Goal: Task Accomplishment & Management: Use online tool/utility

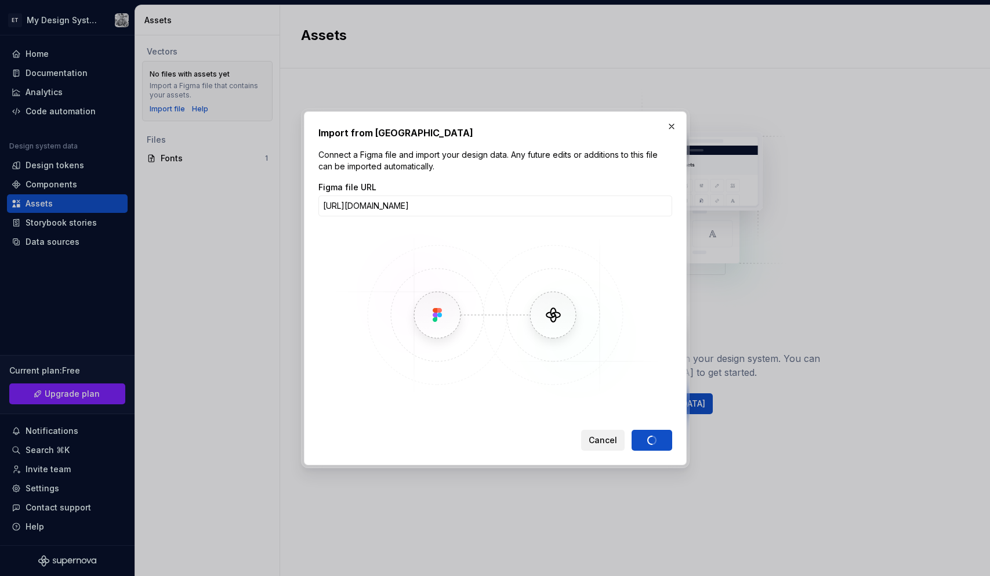
click at [612, 440] on span "Cancel" at bounding box center [603, 440] width 28 height 12
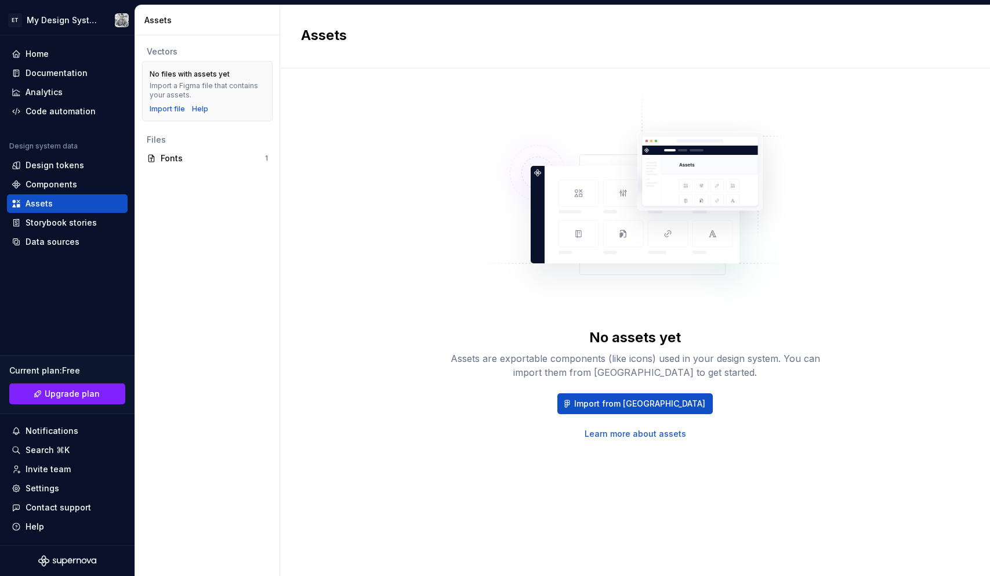
drag, startPoint x: 620, startPoint y: 466, endPoint x: 582, endPoint y: 433, distance: 49.7
click at [620, 466] on div "No assets yet Assets are exportable components (like icons) used in your design…" at bounding box center [635, 310] width 668 height 442
click at [639, 400] on span "Import from [GEOGRAPHIC_DATA]" at bounding box center [639, 404] width 131 height 12
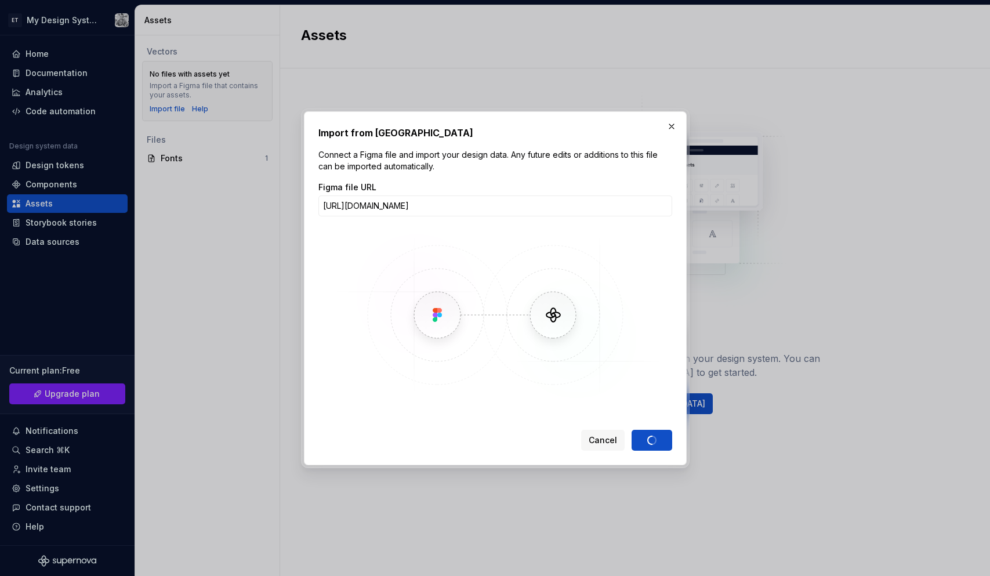
click at [653, 437] on div "Cancel Import" at bounding box center [626, 440] width 91 height 21
click at [595, 441] on span "Cancel" at bounding box center [603, 440] width 28 height 12
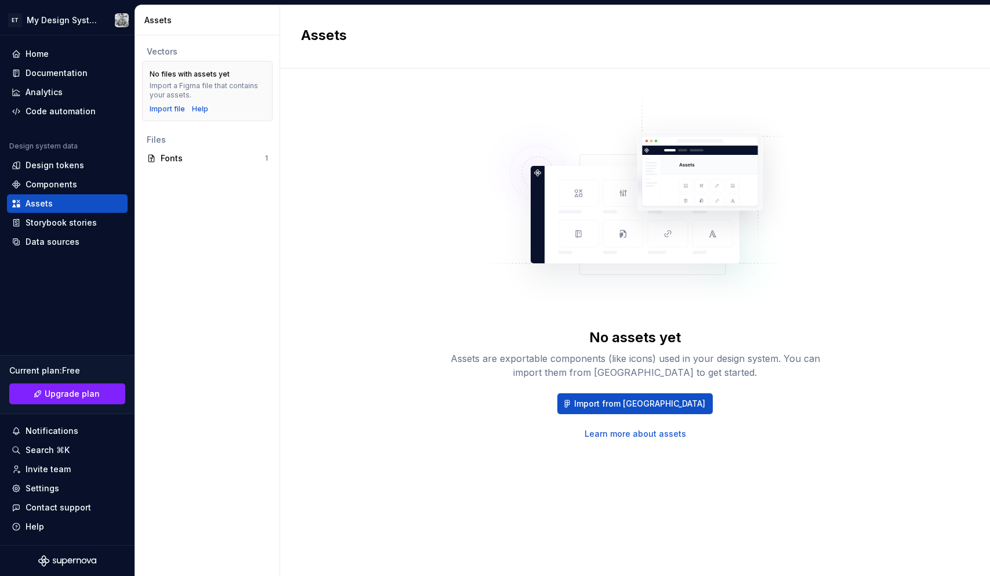
drag, startPoint x: 423, startPoint y: 517, endPoint x: 381, endPoint y: 482, distance: 54.8
click at [423, 516] on div "No assets yet Assets are exportable components (like icons) used in your design…" at bounding box center [635, 310] width 668 height 442
click at [226, 272] on div "Vectors No files with assets yet Import a Figma file that contains your assets.…" at bounding box center [207, 305] width 144 height 540
drag, startPoint x: 63, startPoint y: 220, endPoint x: 67, endPoint y: 225, distance: 6.6
click at [63, 220] on div "Storybook stories" at bounding box center [61, 223] width 71 height 12
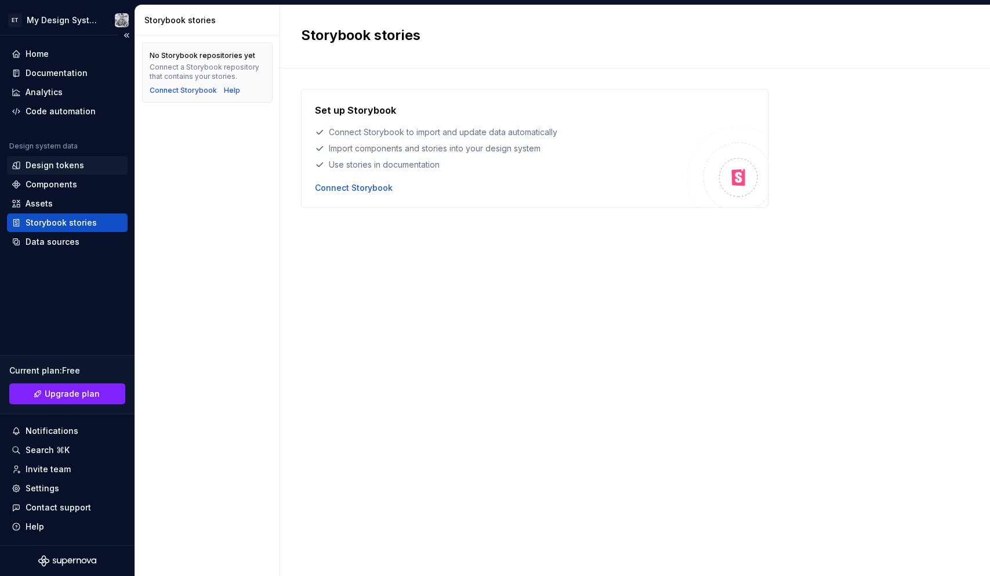
click at [80, 168] on div "Design tokens" at bounding box center [55, 165] width 59 height 12
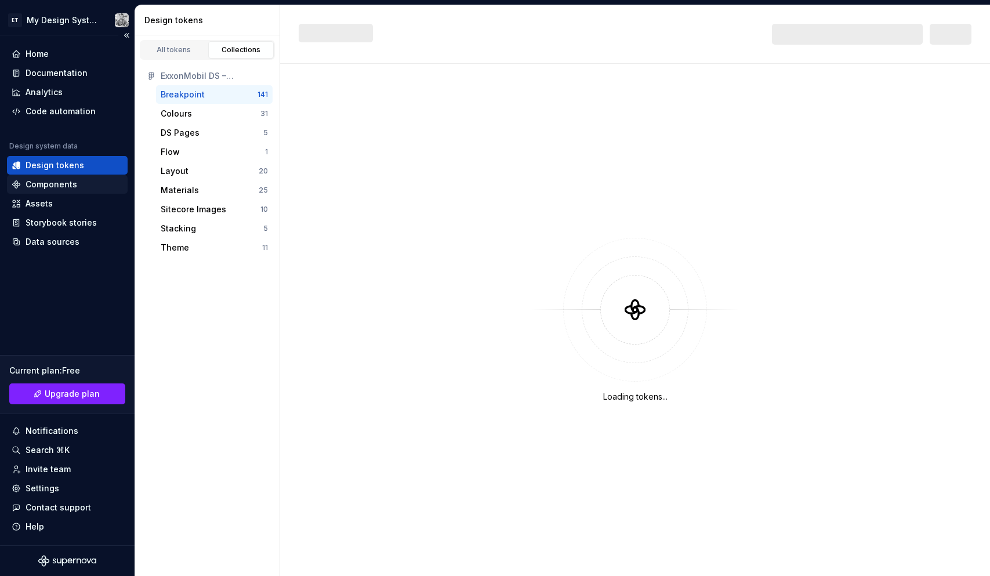
click at [68, 184] on div "Components" at bounding box center [52, 185] width 52 height 12
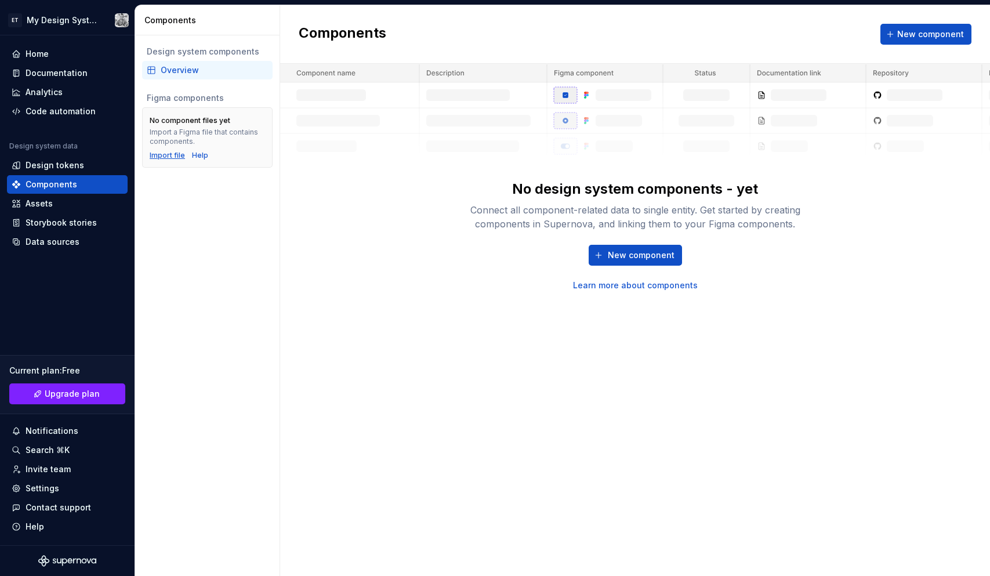
click at [168, 154] on div "Import file" at bounding box center [167, 155] width 35 height 9
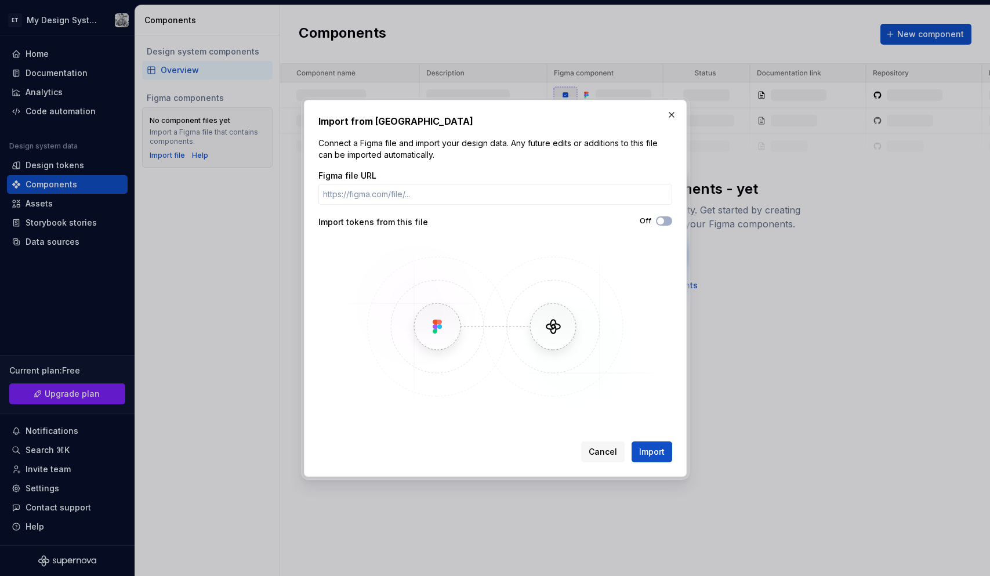
type input "magnet:?xt=urn:btih:f0c7b9fb4e3565a011051b6ce43c7193b003490c"
type input "[URL][DOMAIN_NAME]"
click at [641, 451] on span "Import" at bounding box center [652, 452] width 26 height 12
click at [599, 447] on span "Cancel" at bounding box center [603, 452] width 28 height 12
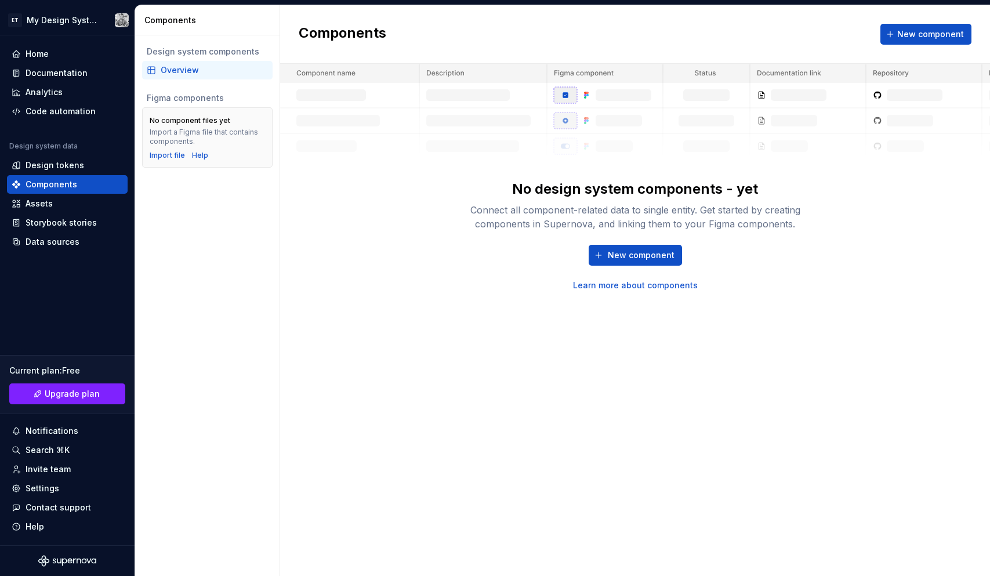
drag, startPoint x: 333, startPoint y: 394, endPoint x: 146, endPoint y: 307, distance: 207.3
click at [333, 394] on div "Components New component No design system components - yet Connect all componen…" at bounding box center [635, 290] width 710 height 571
click at [53, 162] on div "Design tokens" at bounding box center [55, 165] width 59 height 12
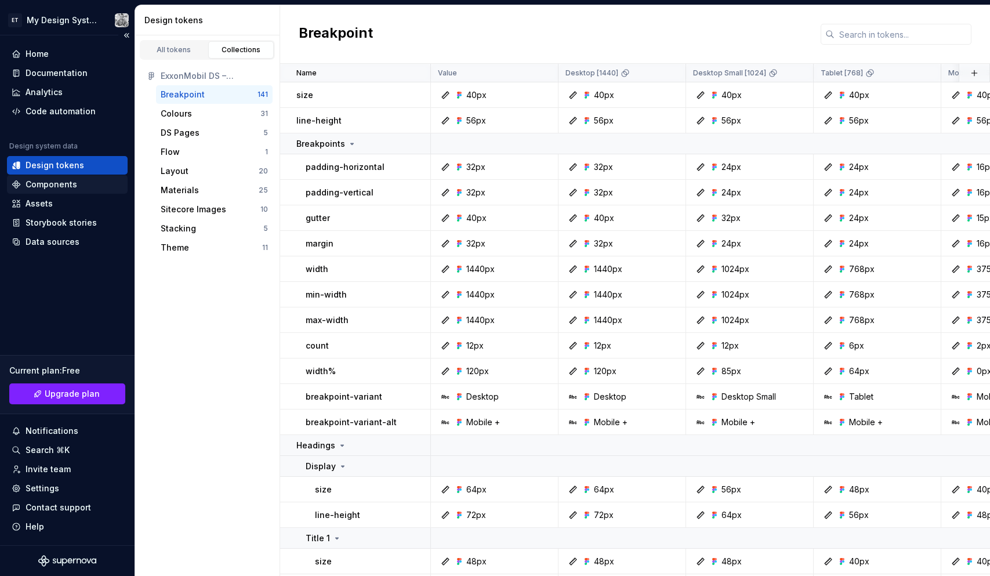
click at [71, 184] on div "Components" at bounding box center [52, 185] width 52 height 12
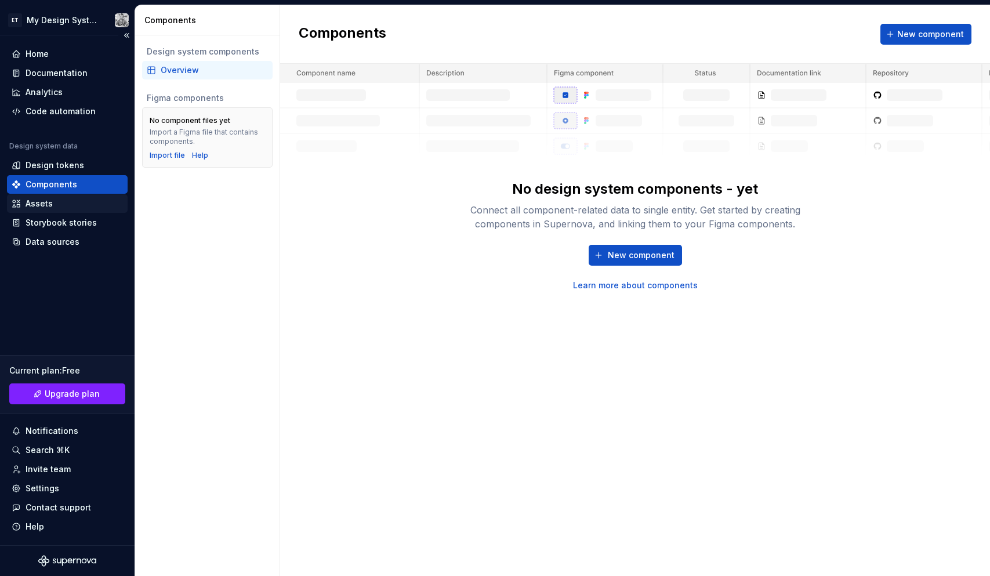
click at [48, 199] on div "Assets" at bounding box center [39, 204] width 27 height 12
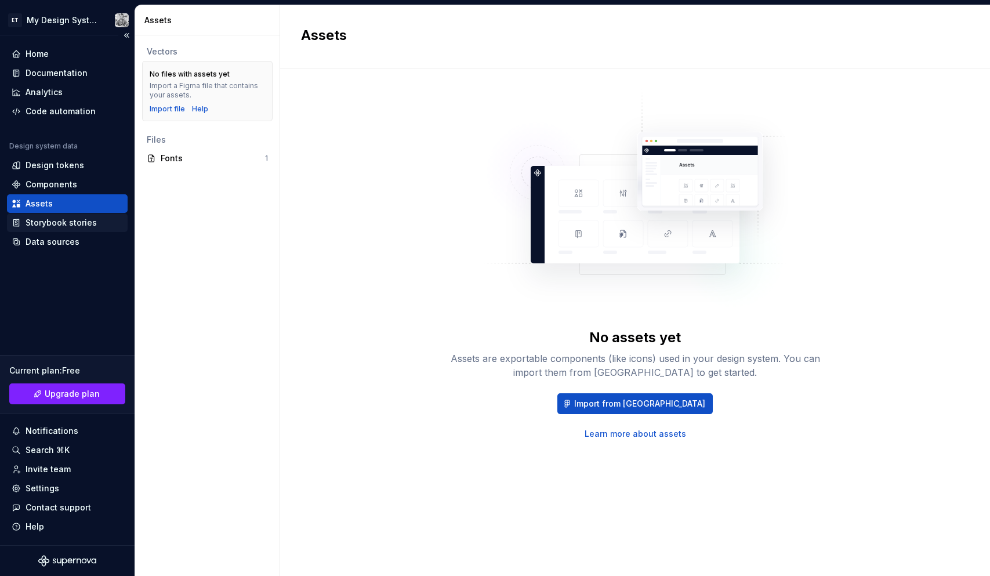
click at [69, 223] on div "Storybook stories" at bounding box center [61, 223] width 71 height 12
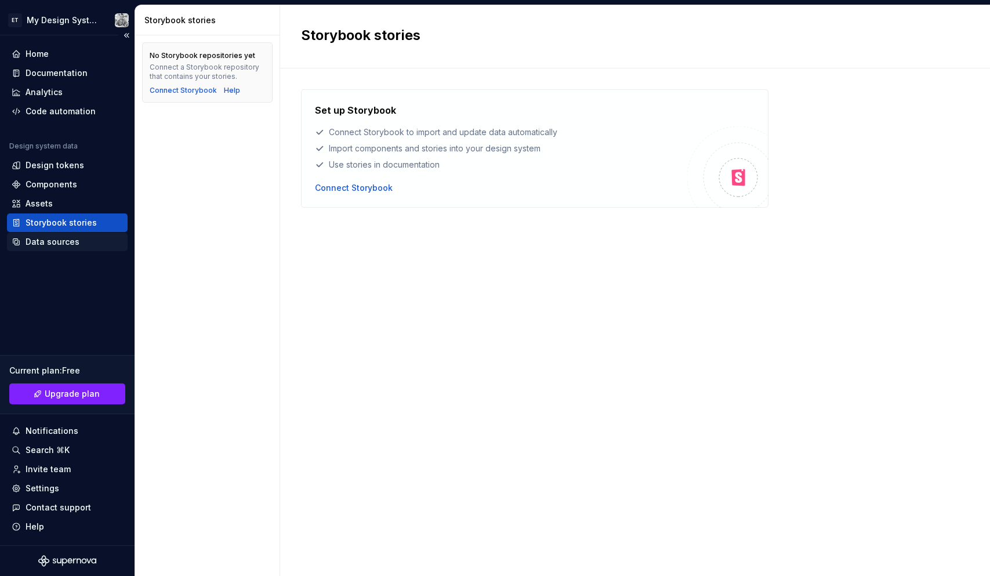
click at [53, 242] on div "Data sources" at bounding box center [53, 242] width 54 height 12
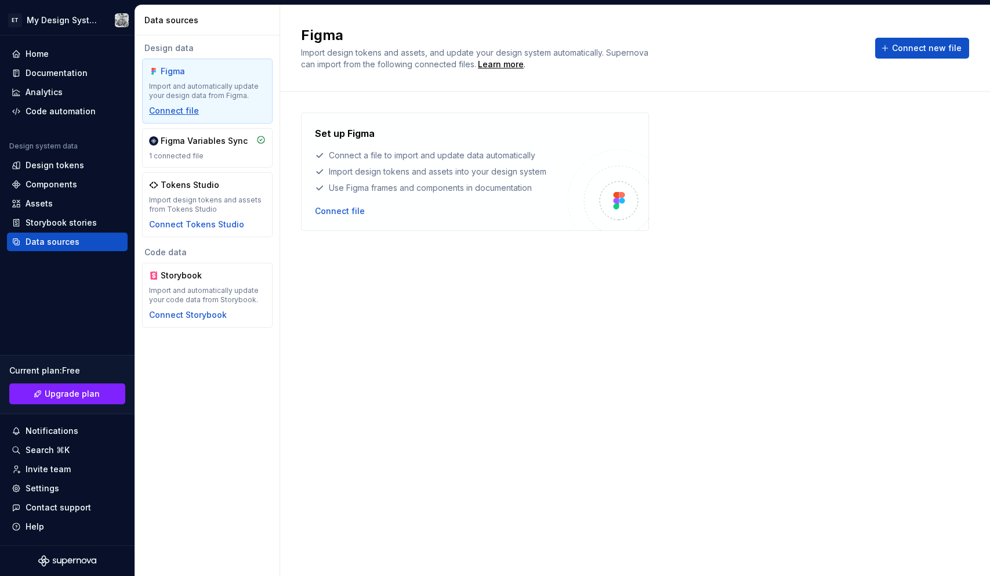
click at [172, 107] on div "Connect file" at bounding box center [174, 111] width 50 height 12
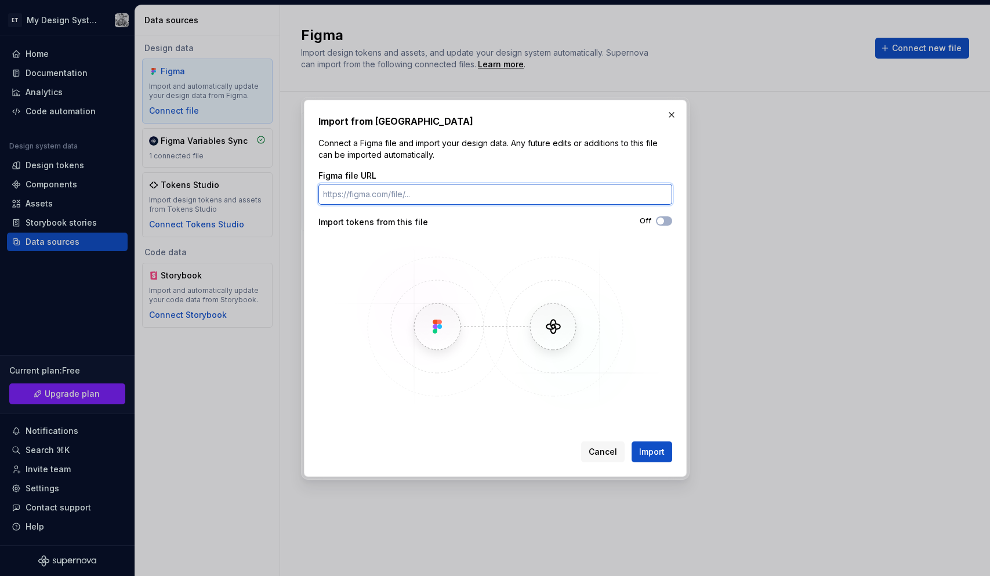
paste input "[URL][DOMAIN_NAME]"
type input "[URL][DOMAIN_NAME]"
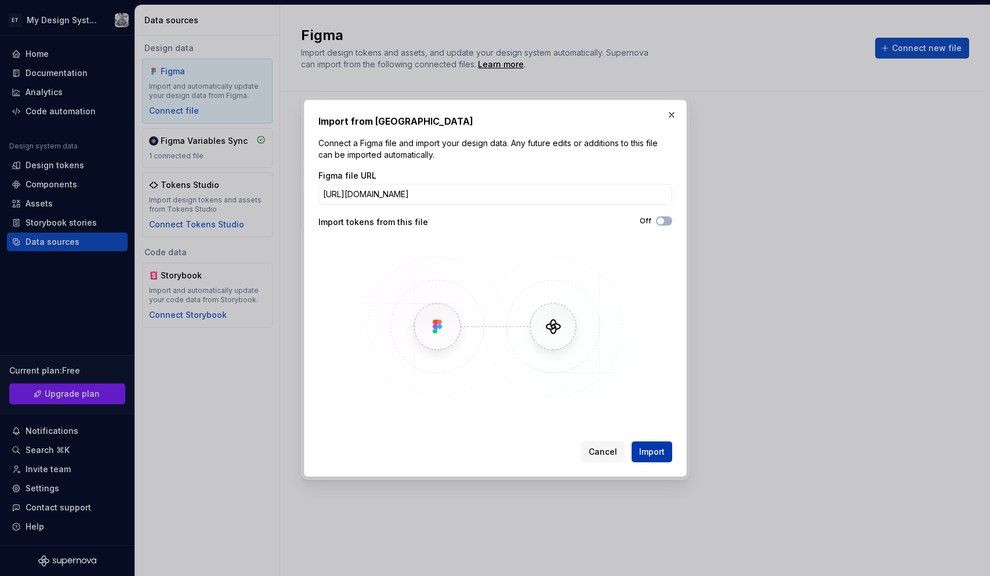
click at [655, 454] on span "Import" at bounding box center [652, 452] width 26 height 12
click at [669, 112] on button "button" at bounding box center [671, 115] width 16 height 16
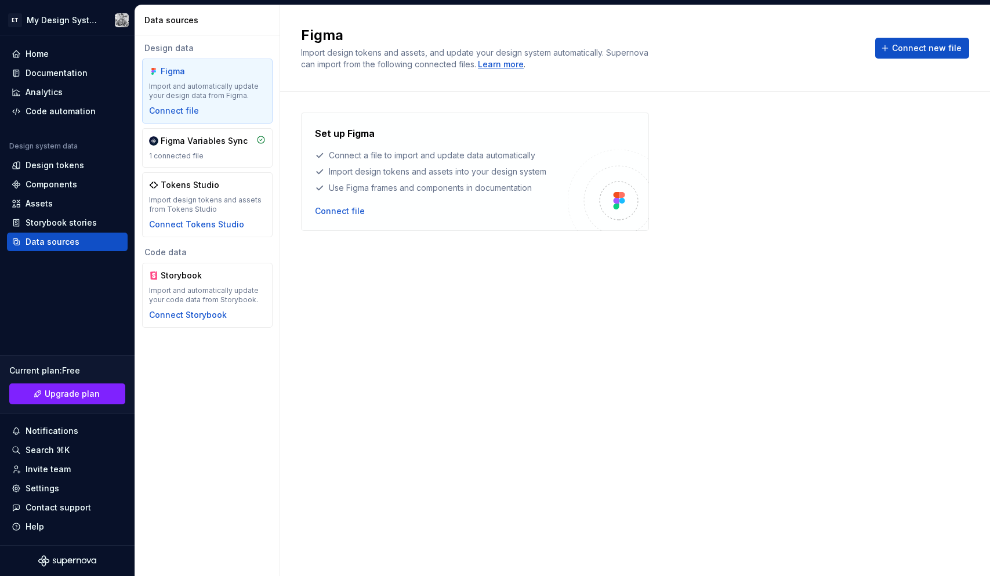
click at [524, 66] on div "Learn more" at bounding box center [501, 65] width 46 height 12
drag, startPoint x: 396, startPoint y: 350, endPoint x: 212, endPoint y: 241, distance: 213.9
click at [393, 350] on div "Set up Figma Connect a file to import and update data automatically Import desi…" at bounding box center [635, 321] width 668 height 419
click at [173, 106] on div "Connect file" at bounding box center [174, 111] width 50 height 12
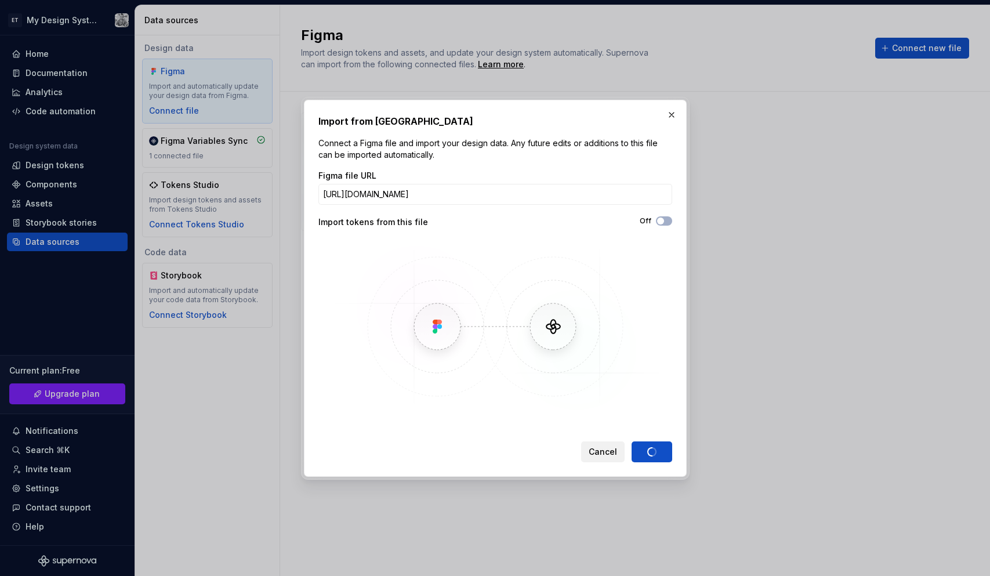
type input "[URL][DOMAIN_NAME]"
click at [605, 454] on span "Cancel" at bounding box center [603, 452] width 28 height 12
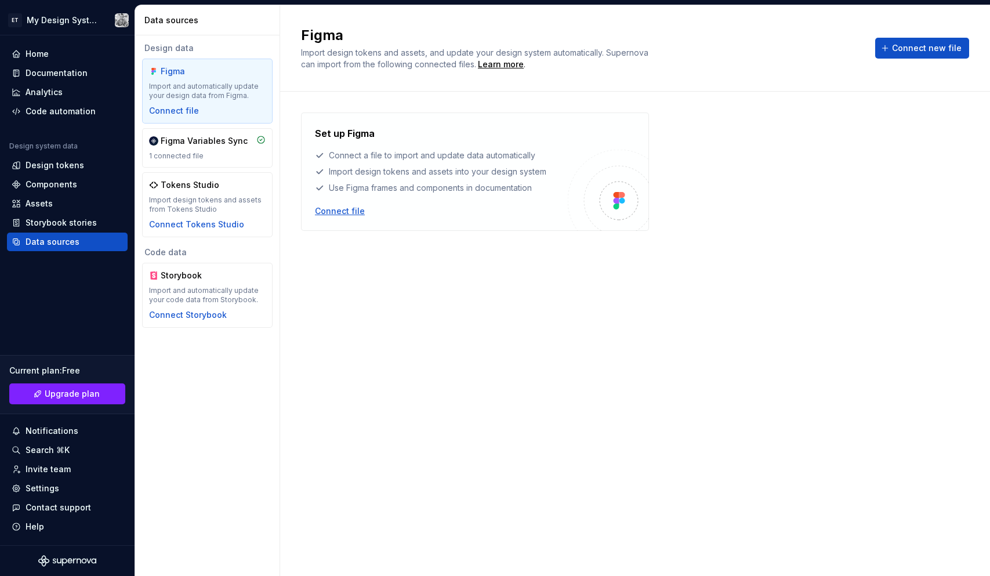
click at [344, 213] on div "Connect file" at bounding box center [340, 211] width 50 height 12
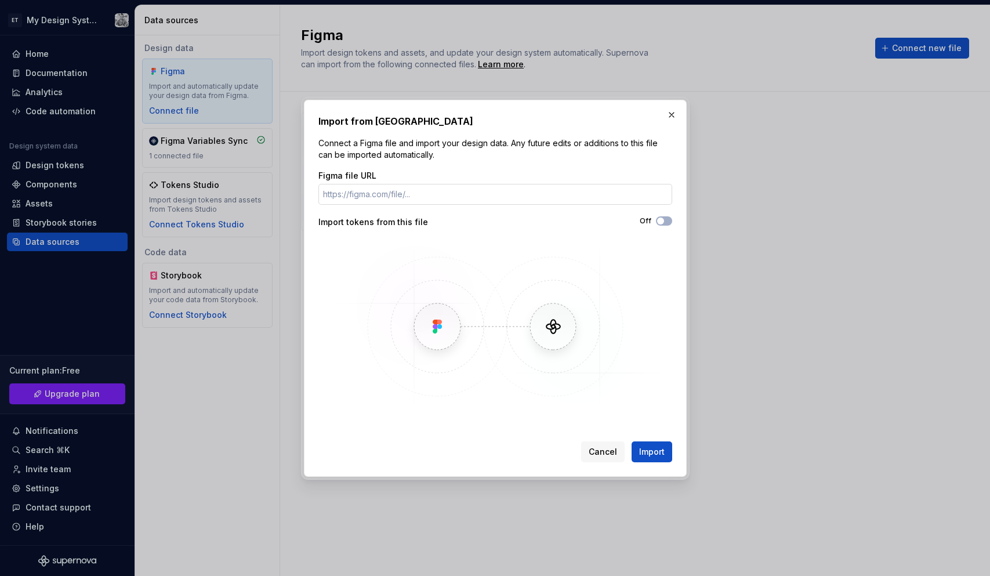
click at [475, 192] on input "Figma file URL" at bounding box center [495, 194] width 354 height 21
type input "[URL][DOMAIN_NAME]"
click at [659, 449] on span "Import" at bounding box center [652, 452] width 26 height 12
click at [615, 406] on img at bounding box center [495, 326] width 336 height 174
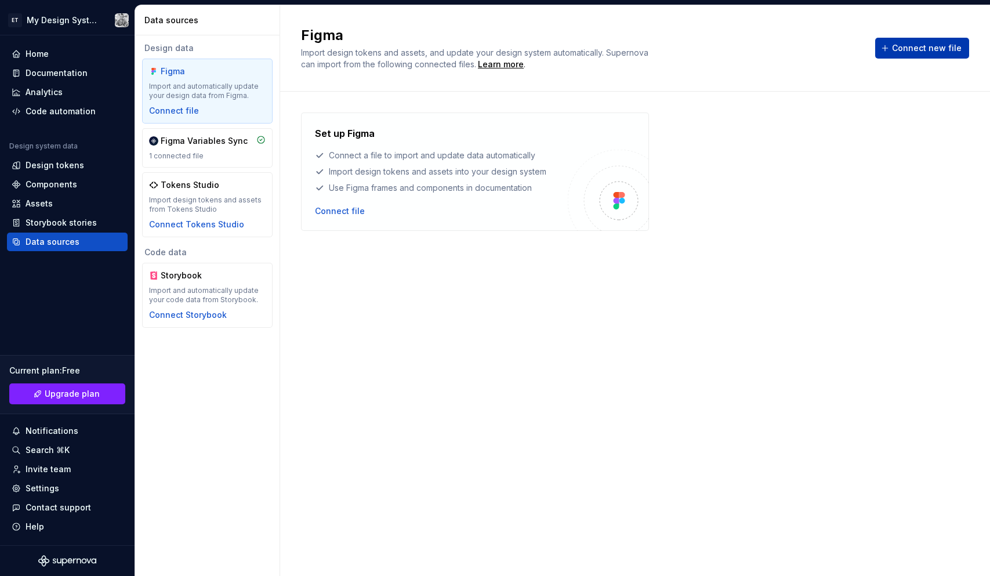
click at [916, 49] on span "Connect new file" at bounding box center [927, 48] width 70 height 12
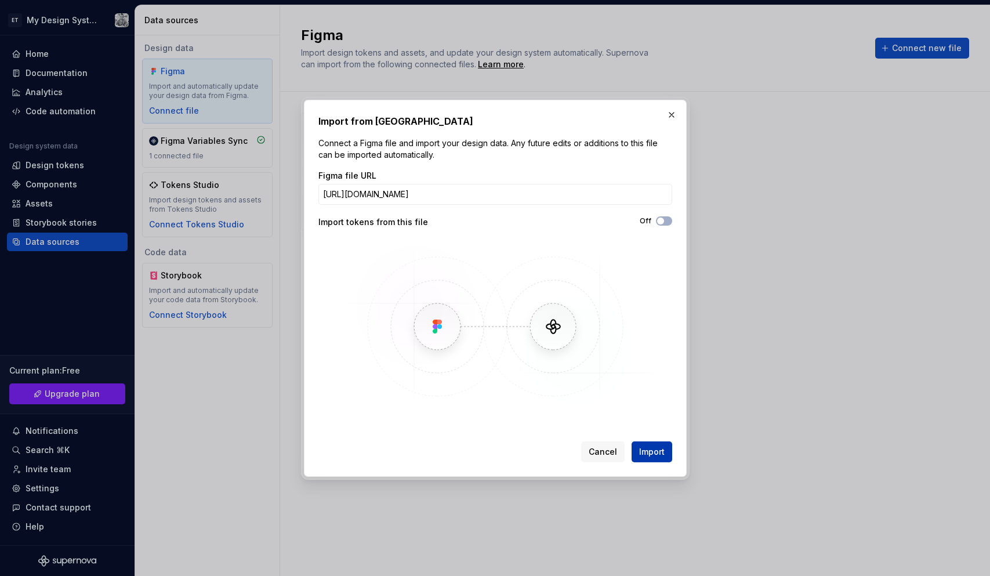
type input "[URL][DOMAIN_NAME]"
click at [659, 457] on button "Import" at bounding box center [651, 451] width 41 height 21
